Goal: Task Accomplishment & Management: Use online tool/utility

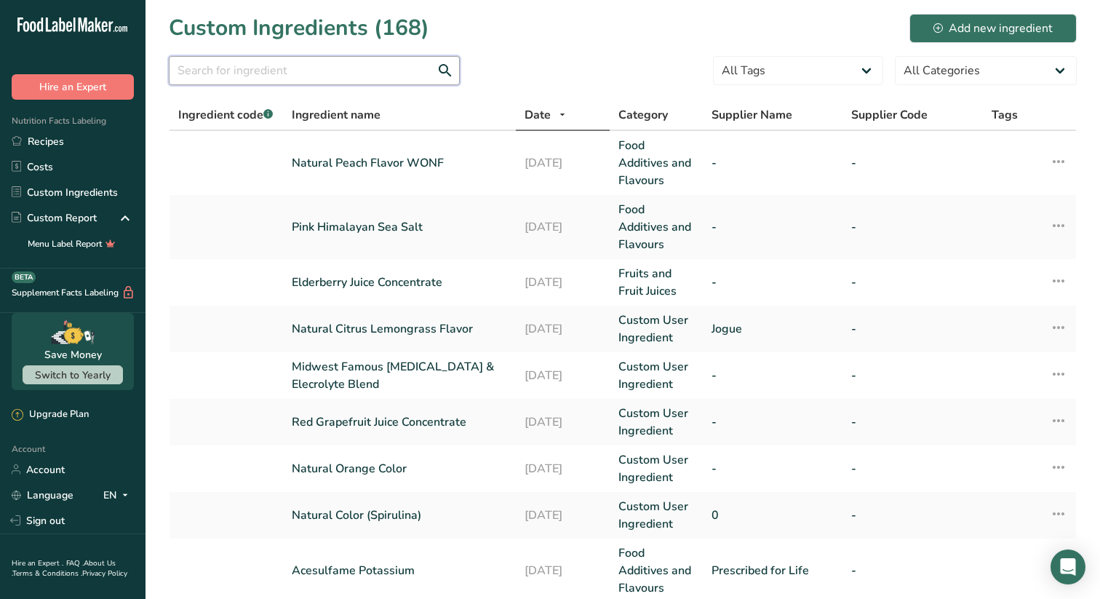
click at [228, 71] on input "text" at bounding box center [314, 70] width 291 height 29
click at [51, 145] on link "Recipes" at bounding box center [73, 141] width 146 height 25
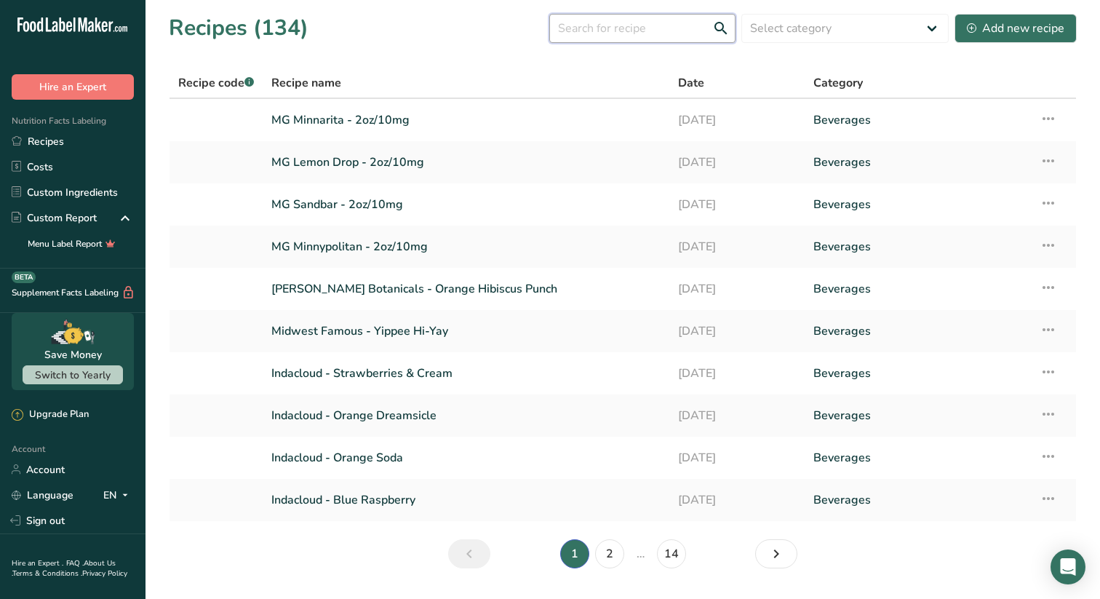
click at [677, 32] on input "text" at bounding box center [642, 28] width 186 height 29
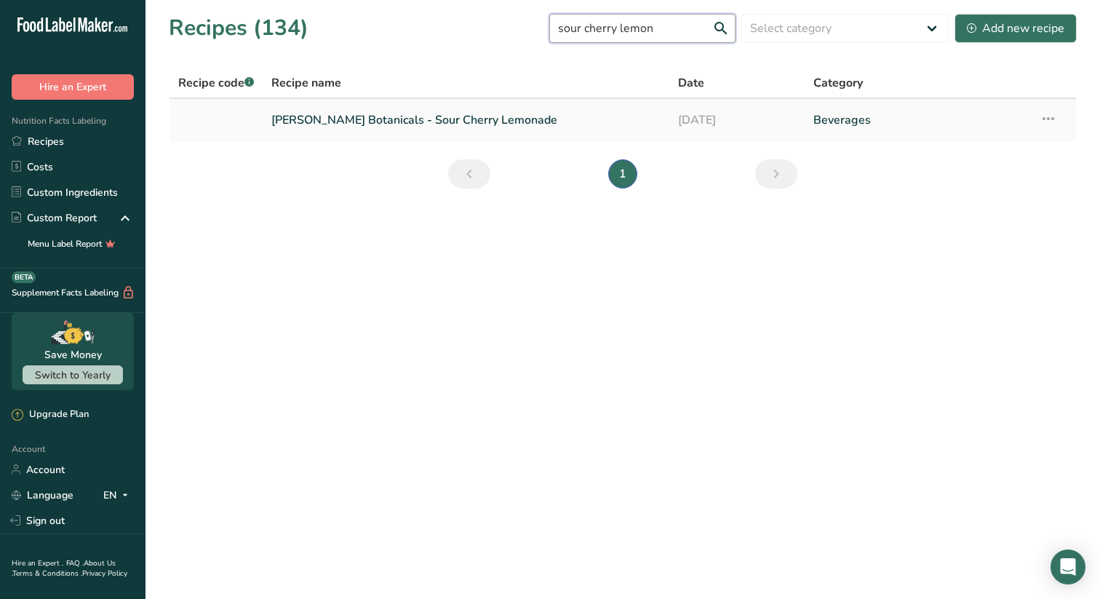
type input "sour cherry lemon"
click at [384, 117] on link "[PERSON_NAME] Botanicals - Sour Cherry Lemonade" at bounding box center [465, 120] width 389 height 31
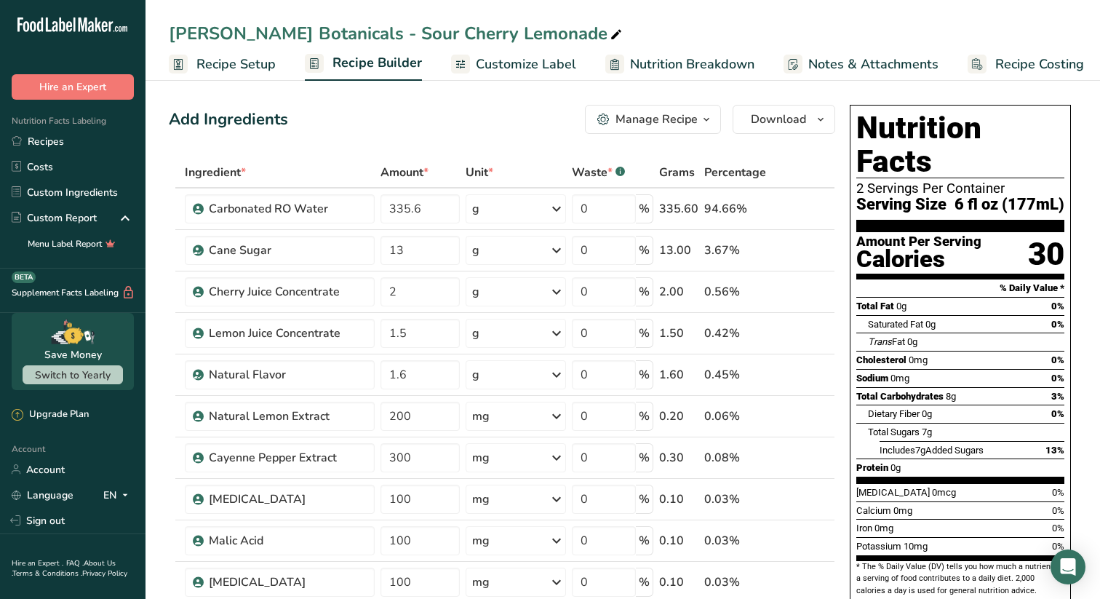
click at [701, 113] on span "button" at bounding box center [706, 119] width 17 height 17
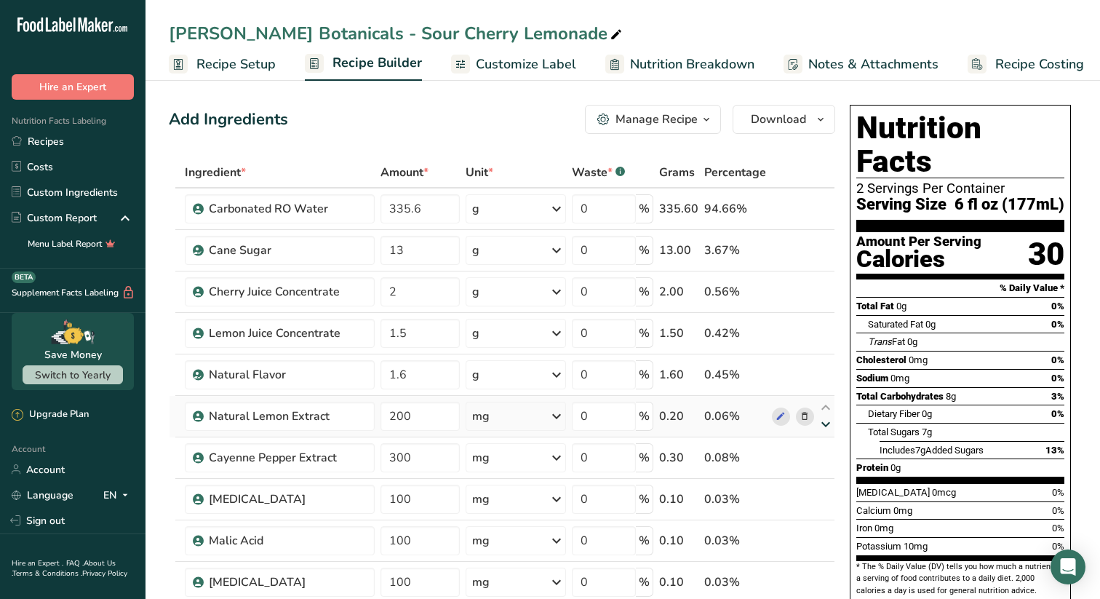
click at [827, 422] on icon at bounding box center [825, 424] width 17 height 11
type input "300"
type input "200"
click at [421, 210] on input "335.6" at bounding box center [420, 208] width 79 height 29
type input "336.05"
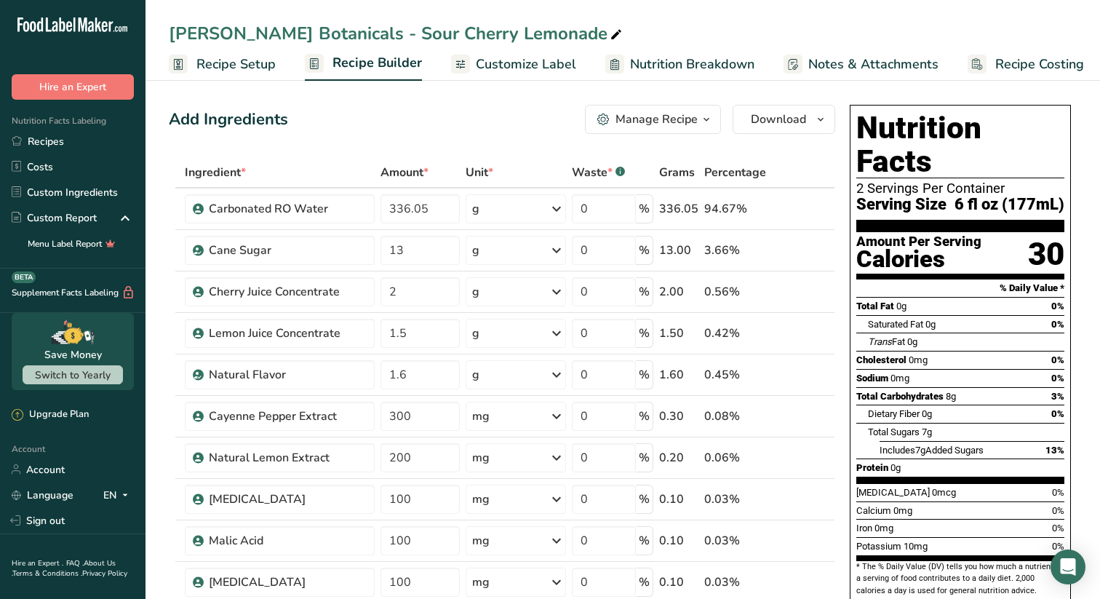
click at [491, 108] on div "Add Ingredients Manage Recipe Delete Recipe Duplicate Recipe Scale Recipe Save …" at bounding box center [502, 119] width 666 height 29
click at [824, 366] on icon at bounding box center [825, 366] width 17 height 11
type input "1.6"
type input "1.5"
